Goal: Check status: Check status

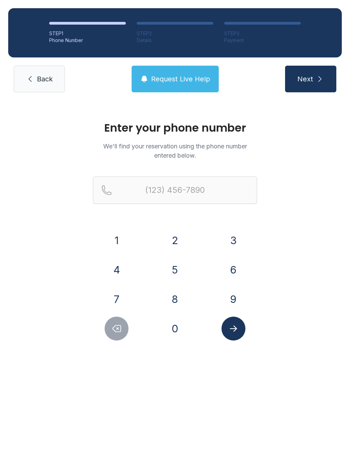
click at [238, 298] on button "9" at bounding box center [233, 299] width 24 height 24
click at [124, 236] on button "1" at bounding box center [117, 240] width 24 height 24
click at [171, 267] on button "5" at bounding box center [175, 270] width 24 height 24
click at [118, 296] on button "7" at bounding box center [117, 299] width 24 height 24
click at [172, 335] on button "0" at bounding box center [175, 328] width 24 height 24
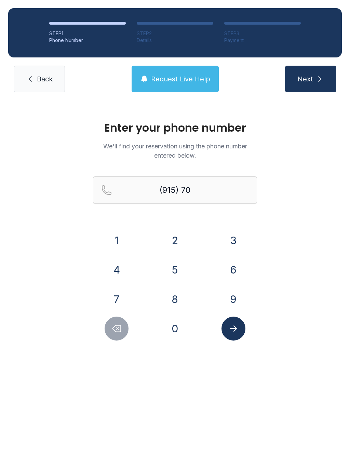
click at [233, 267] on button "6" at bounding box center [233, 270] width 24 height 24
click at [234, 303] on button "9" at bounding box center [233, 299] width 24 height 24
click at [118, 272] on button "4" at bounding box center [117, 270] width 24 height 24
click at [175, 271] on button "5" at bounding box center [175, 270] width 24 height 24
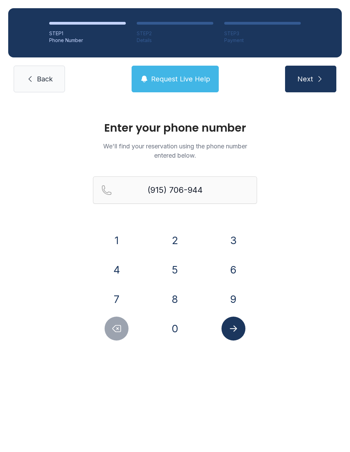
type input "[PHONE_NUMBER]"
click at [230, 328] on icon "Submit lookup form" at bounding box center [233, 328] width 10 height 10
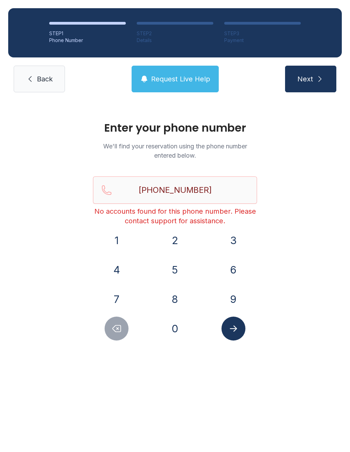
click at [37, 81] on span "Back" at bounding box center [45, 79] width 16 height 10
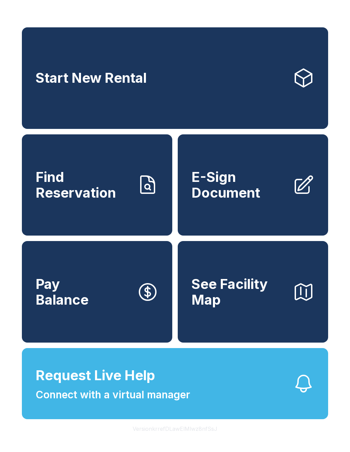
click at [100, 385] on span "Request Live Help" at bounding box center [96, 375] width 120 height 20
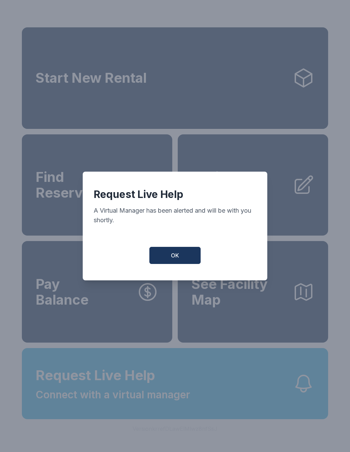
click at [160, 259] on button "OK" at bounding box center [174, 255] width 51 height 17
